Goal: Task Accomplishment & Management: Manage account settings

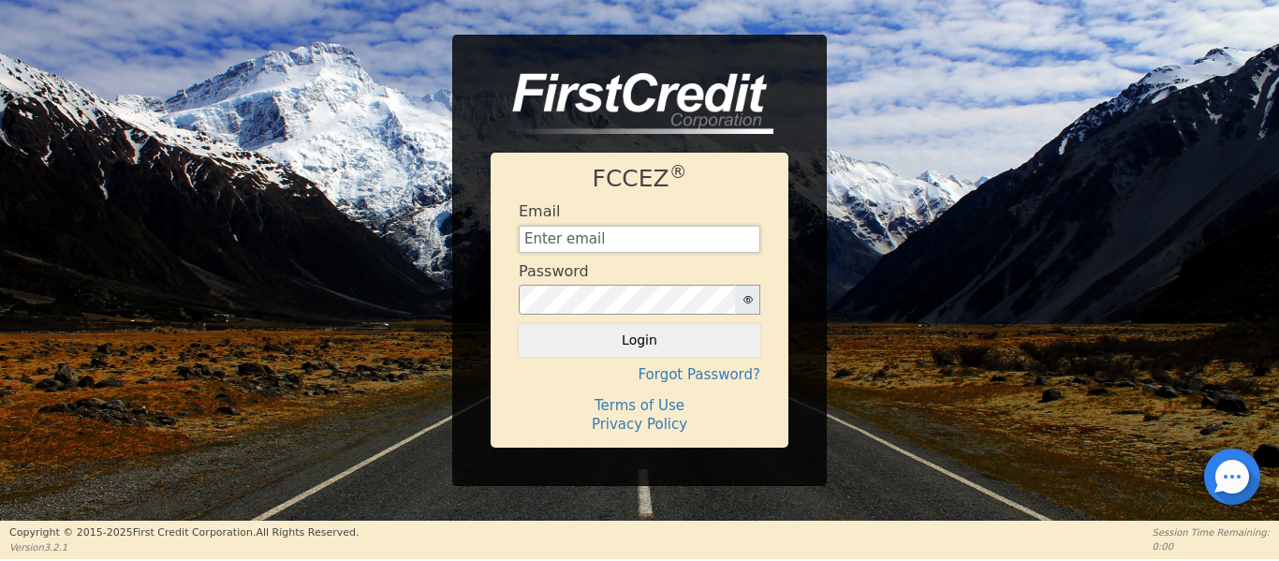
type input "[EMAIL_ADDRESS][DOMAIN_NAME]"
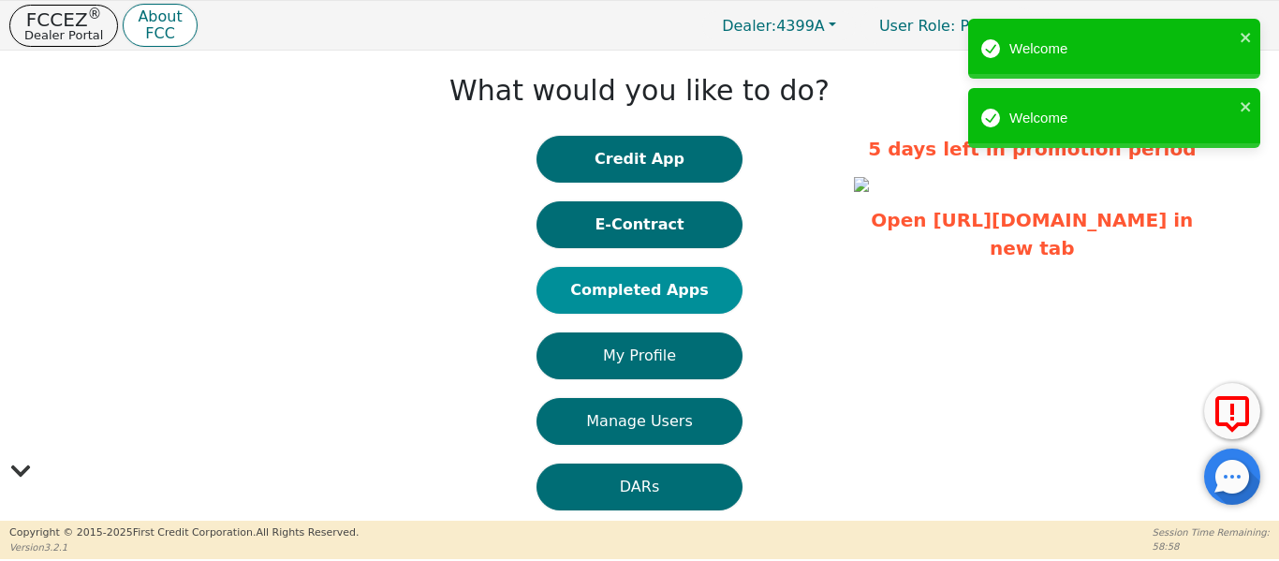
click at [604, 299] on button "Completed Apps" at bounding box center [640, 290] width 206 height 47
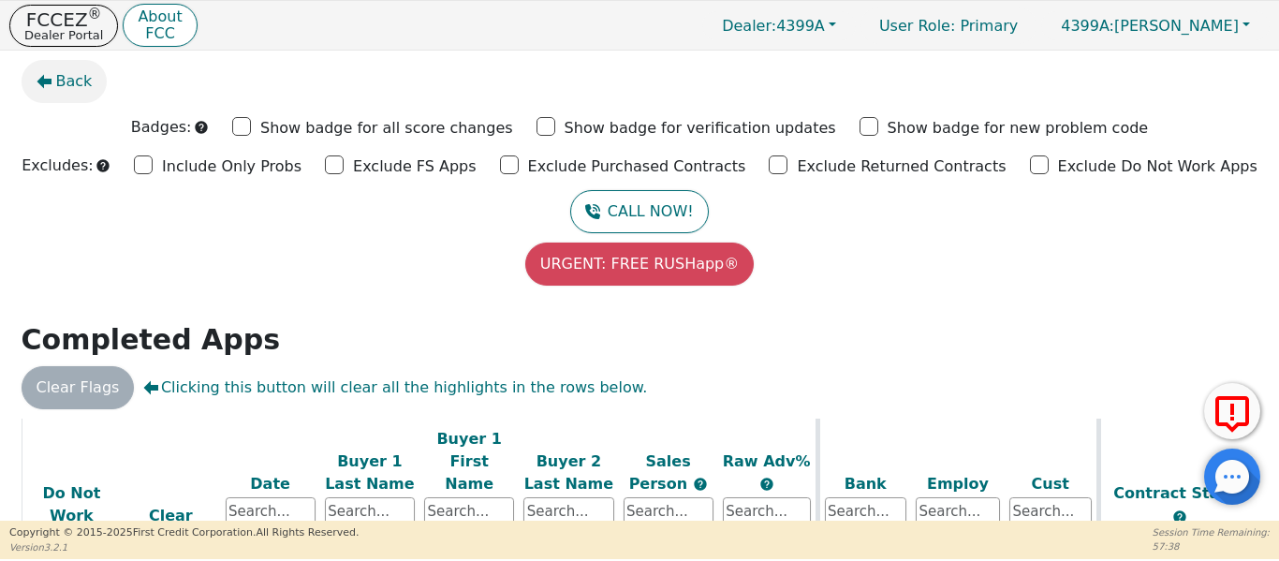
click at [65, 84] on span "Back" at bounding box center [74, 81] width 37 height 22
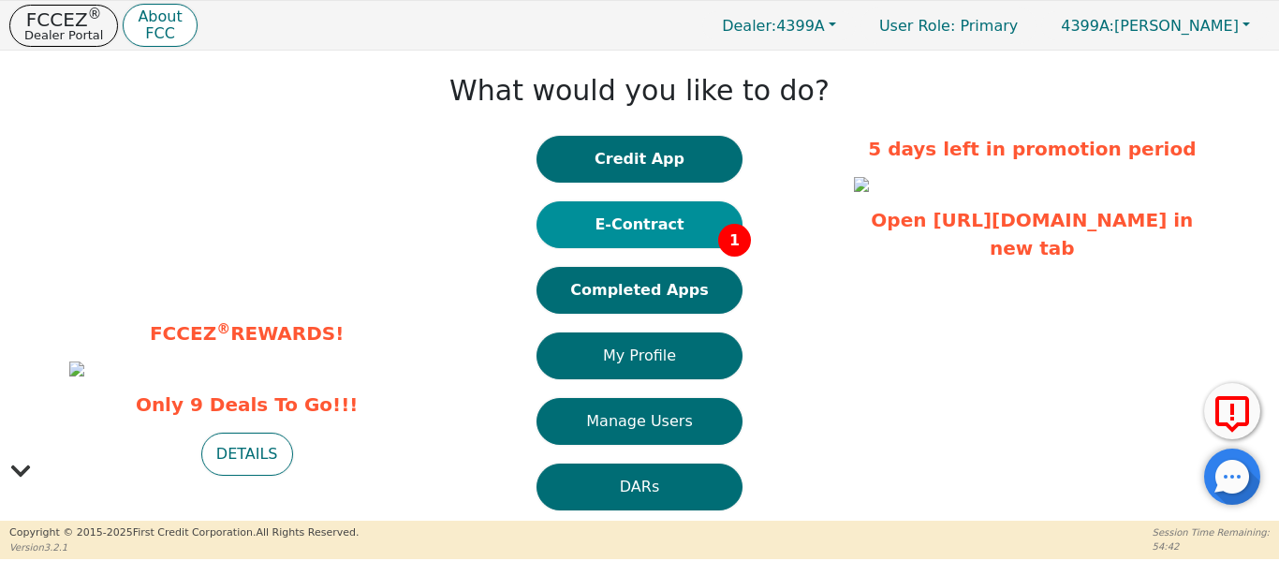
click at [652, 218] on button "E-Contract 1" at bounding box center [640, 224] width 206 height 47
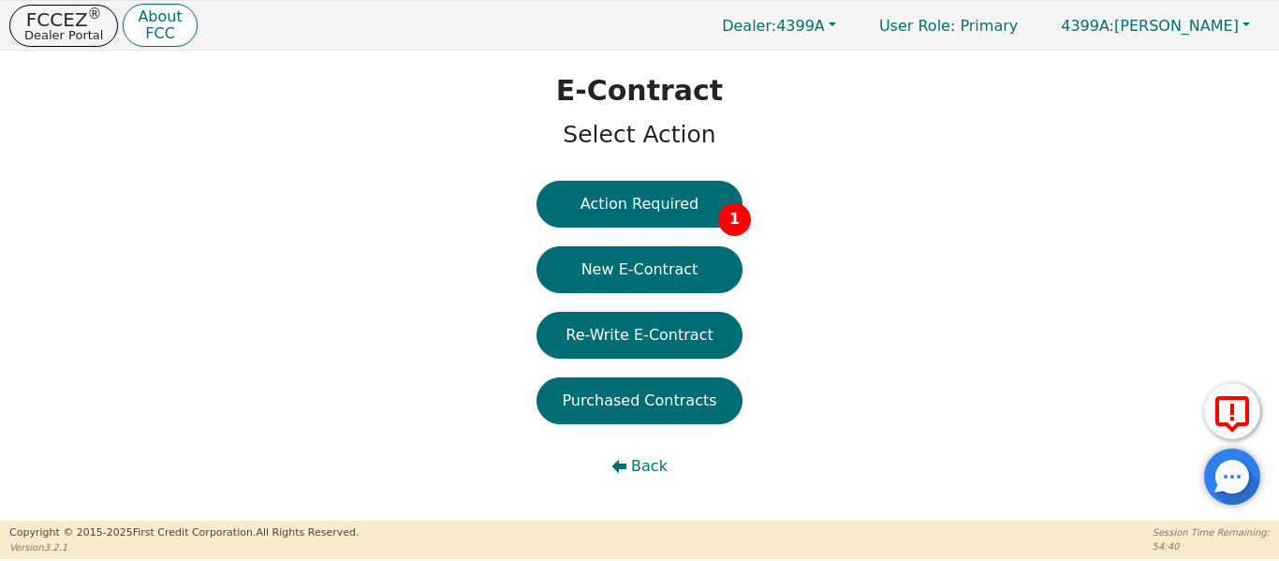
click at [638, 195] on button "Action Required 1" at bounding box center [640, 204] width 206 height 47
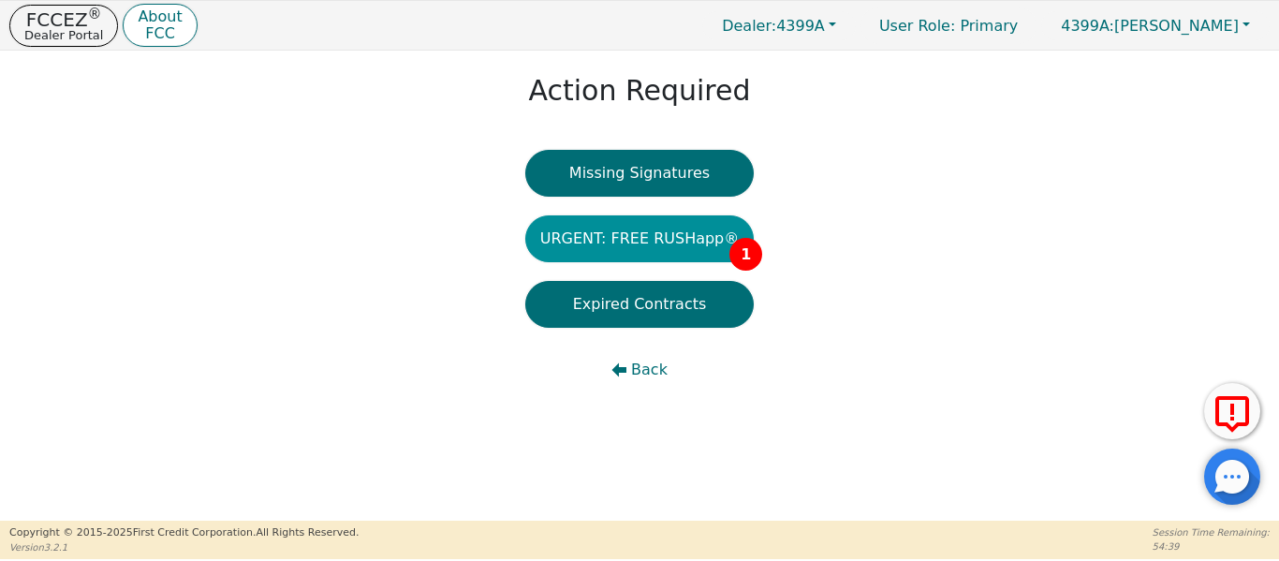
click at [641, 237] on button "URGENT: FREE RUSHapp® 1" at bounding box center [639, 238] width 229 height 47
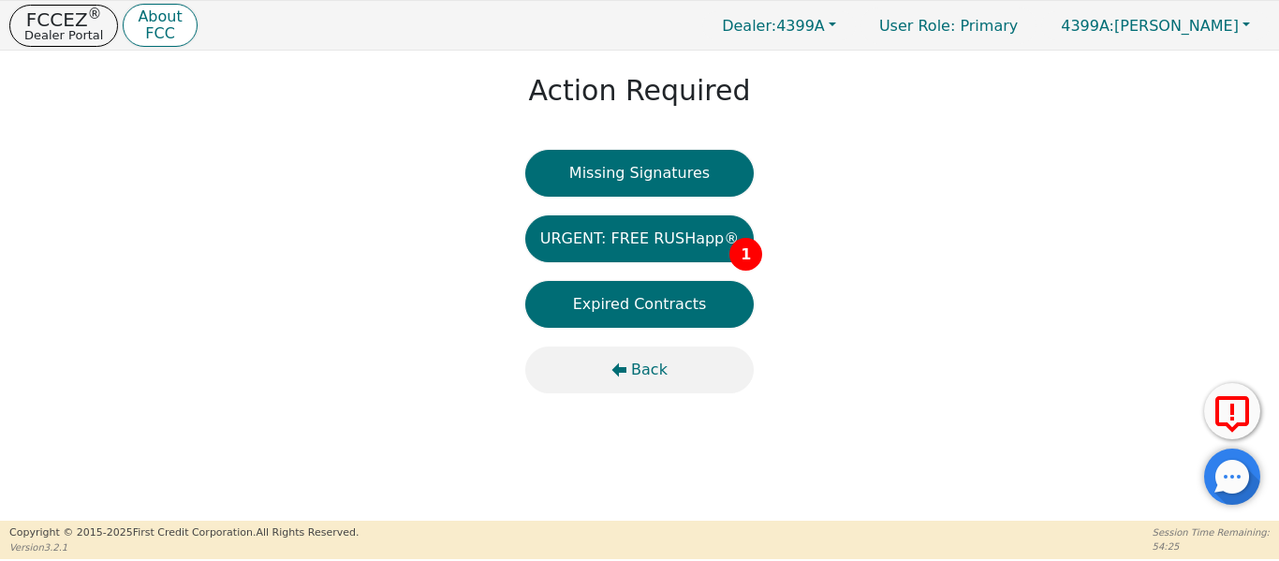
click at [636, 375] on button "Back" at bounding box center [639, 370] width 229 height 47
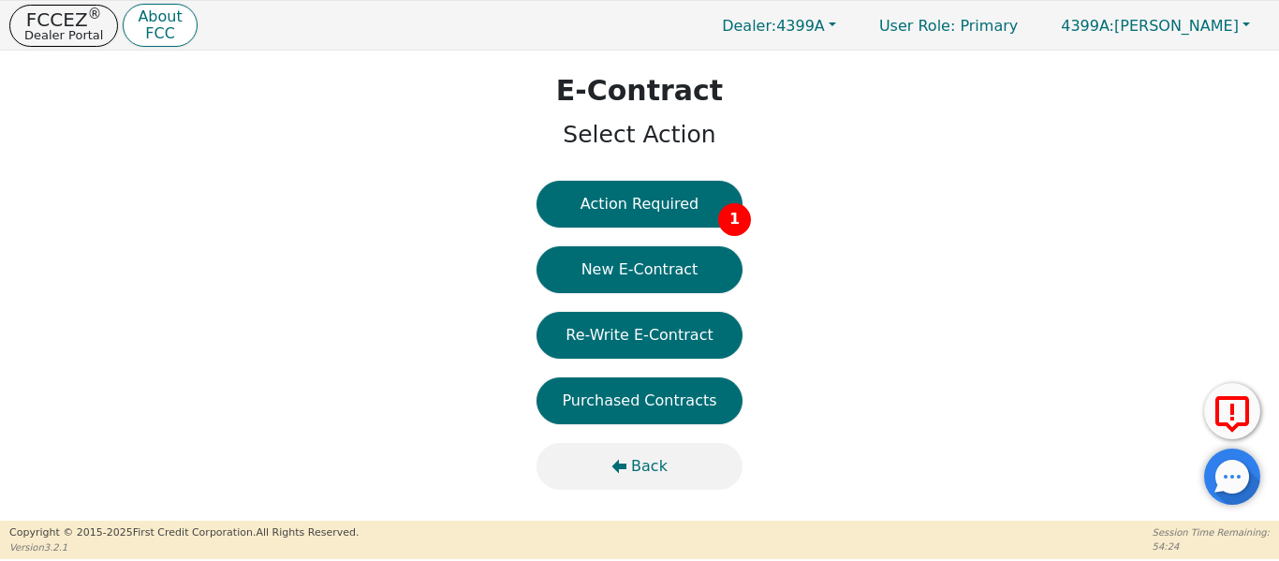
click at [657, 471] on span "Back" at bounding box center [649, 466] width 37 height 22
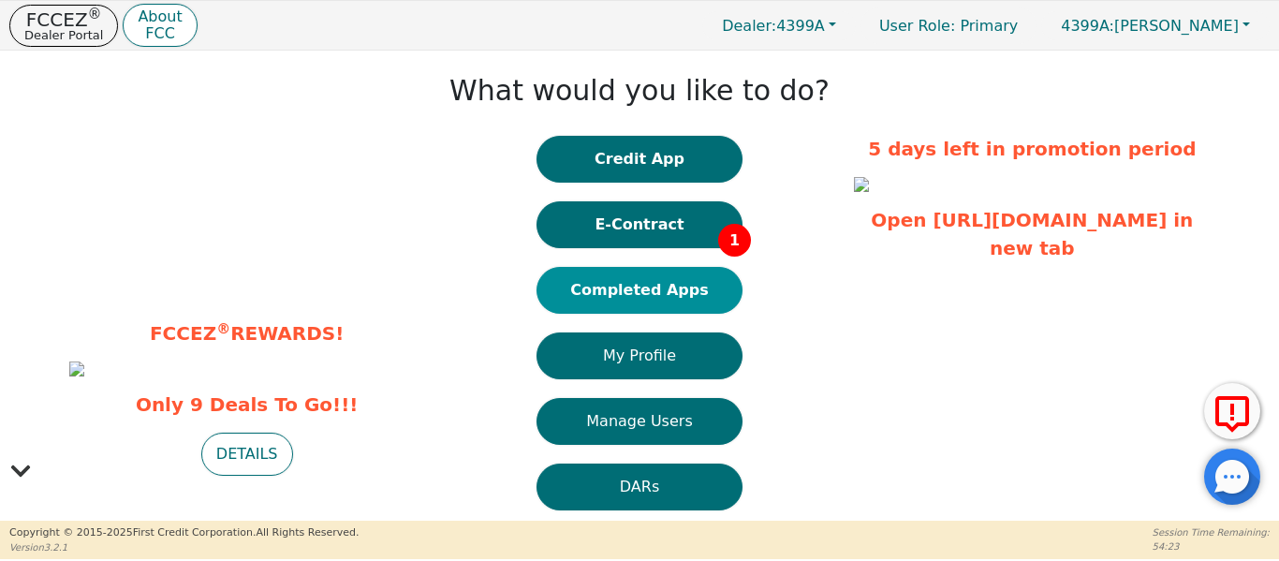
click at [626, 302] on button "Completed Apps" at bounding box center [640, 290] width 206 height 47
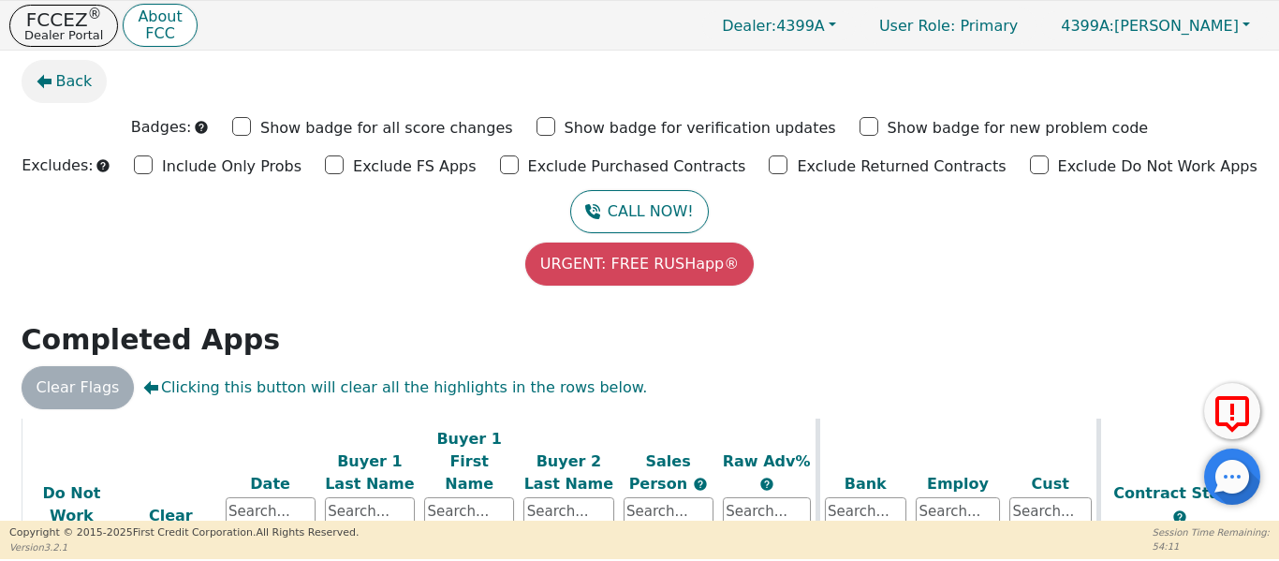
click at [56, 80] on span "Back" at bounding box center [74, 81] width 37 height 22
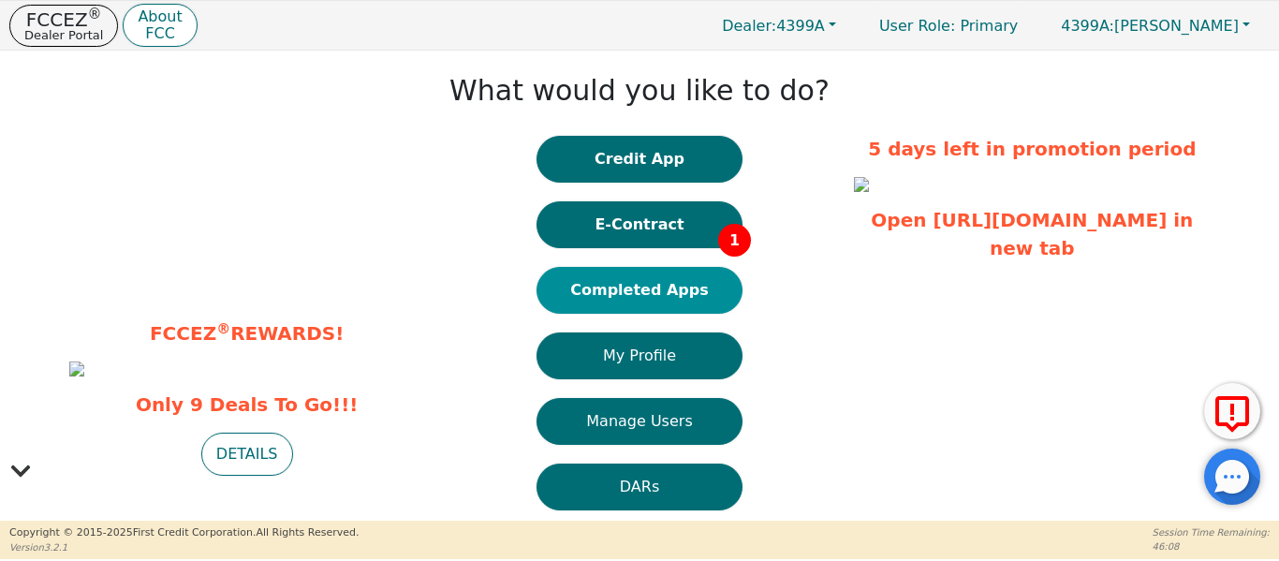
click at [598, 285] on button "Completed Apps" at bounding box center [640, 290] width 206 height 47
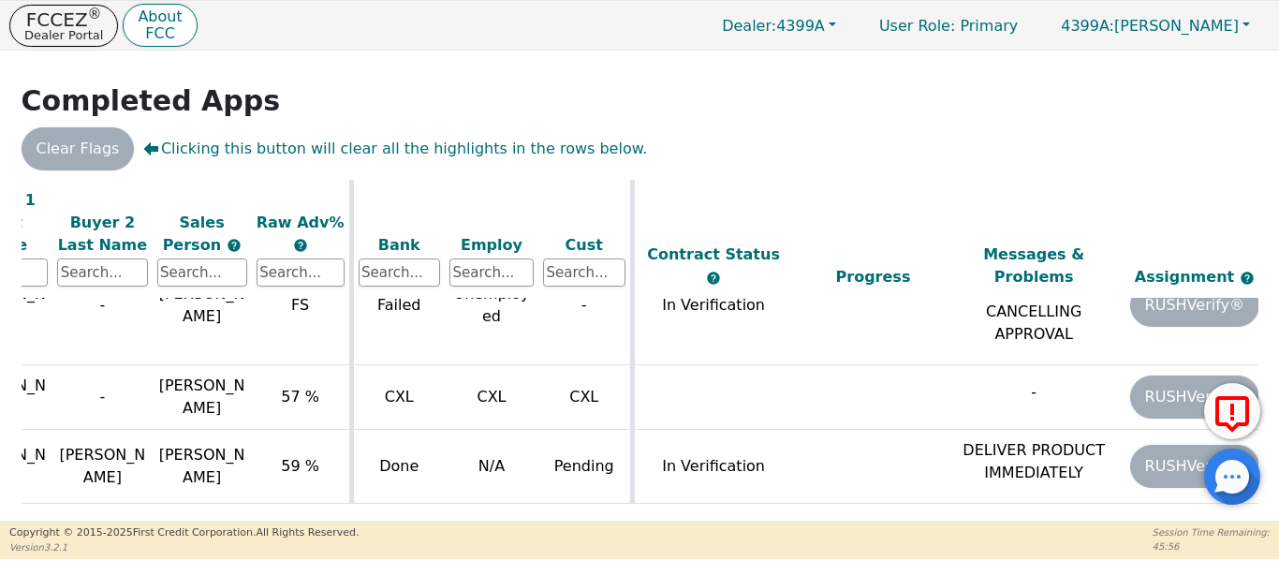
scroll to position [999, 456]
